Goal: Task Accomplishment & Management: Manage account settings

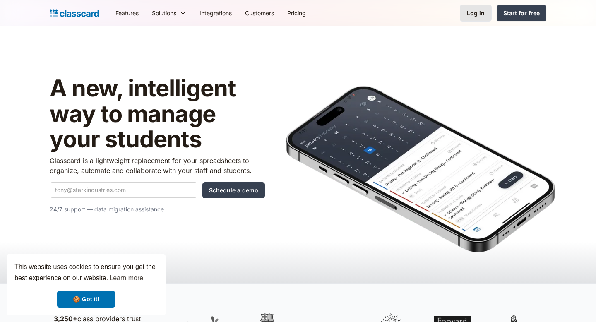
click at [476, 15] on div "Log in" at bounding box center [476, 13] width 18 height 9
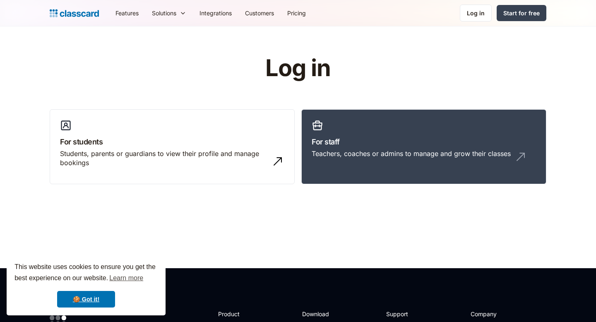
scroll to position [6, 0]
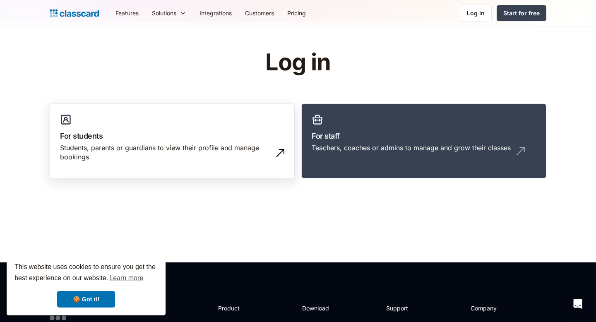
click at [205, 161] on div "Students, parents or guardians to view their profile and manage bookings" at bounding box center [164, 152] width 208 height 19
click at [225, 145] on div "Students, parents or guardians to view their profile and manage bookings" at bounding box center [164, 152] width 208 height 19
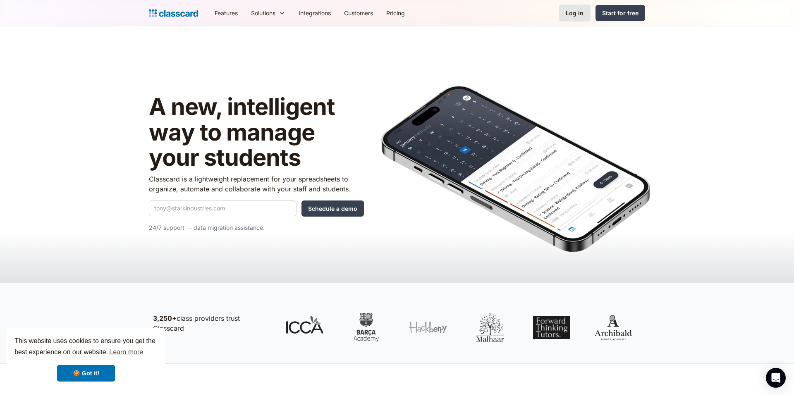
click at [576, 19] on link "Log in" at bounding box center [575, 13] width 32 height 17
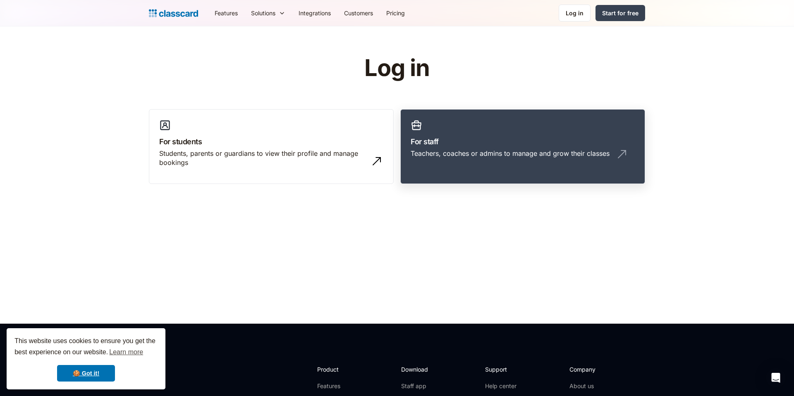
click at [428, 158] on div "Teachers, coaches or admins to manage and grow their classes" at bounding box center [510, 153] width 199 height 9
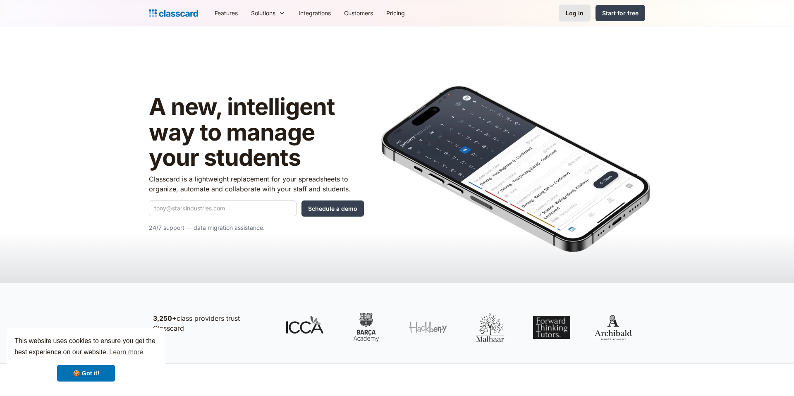
click at [570, 17] on div "Log in" at bounding box center [575, 13] width 18 height 9
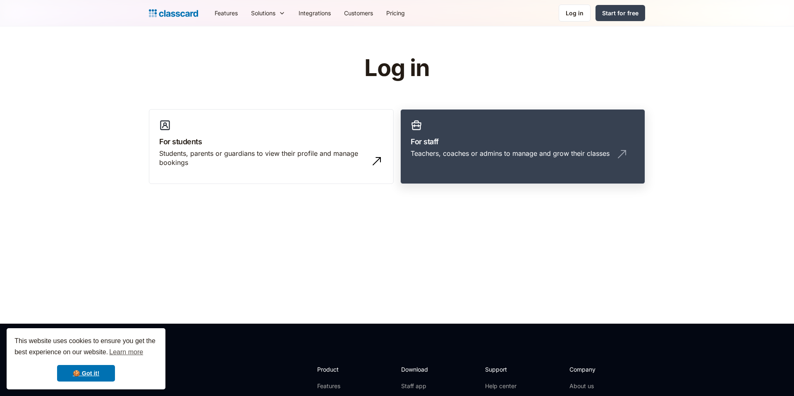
click at [453, 129] on link "For staff Teachers, coaches or admins to manage and grow their classes" at bounding box center [522, 146] width 245 height 75
